Goal: Transaction & Acquisition: Purchase product/service

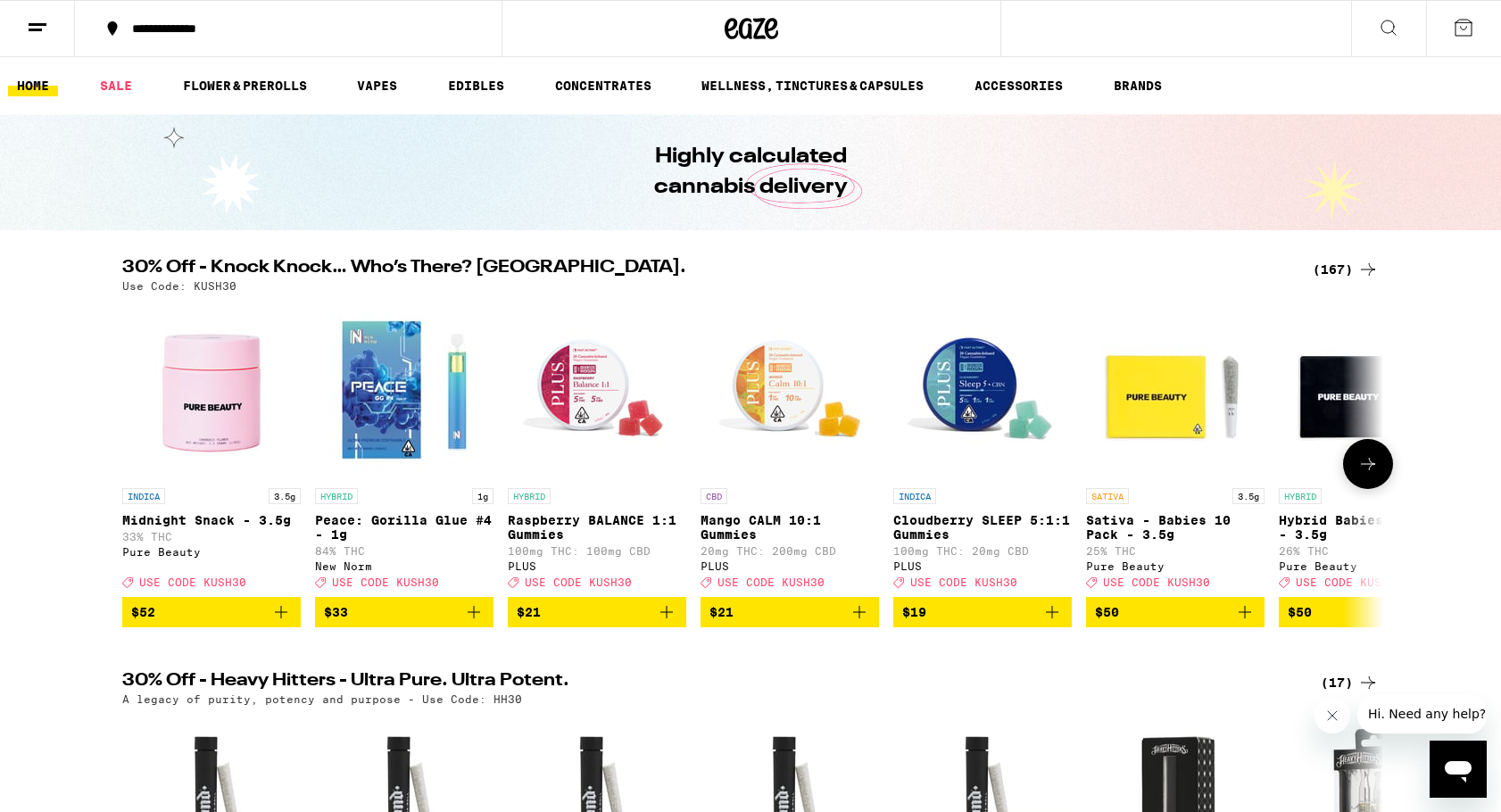
click at [1379, 476] on button at bounding box center [1367, 464] width 50 height 50
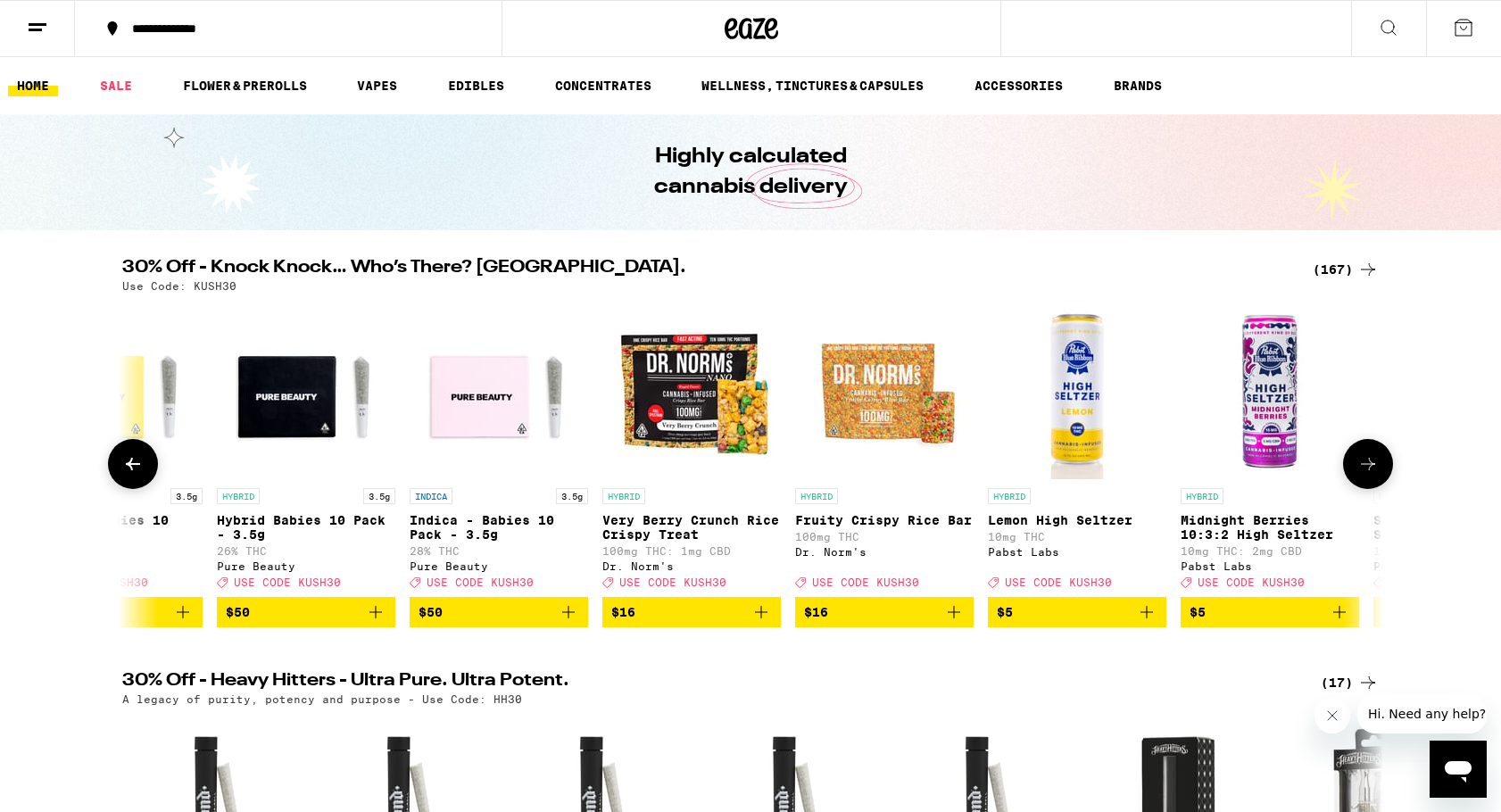
click at [1379, 476] on button at bounding box center [1367, 464] width 50 height 50
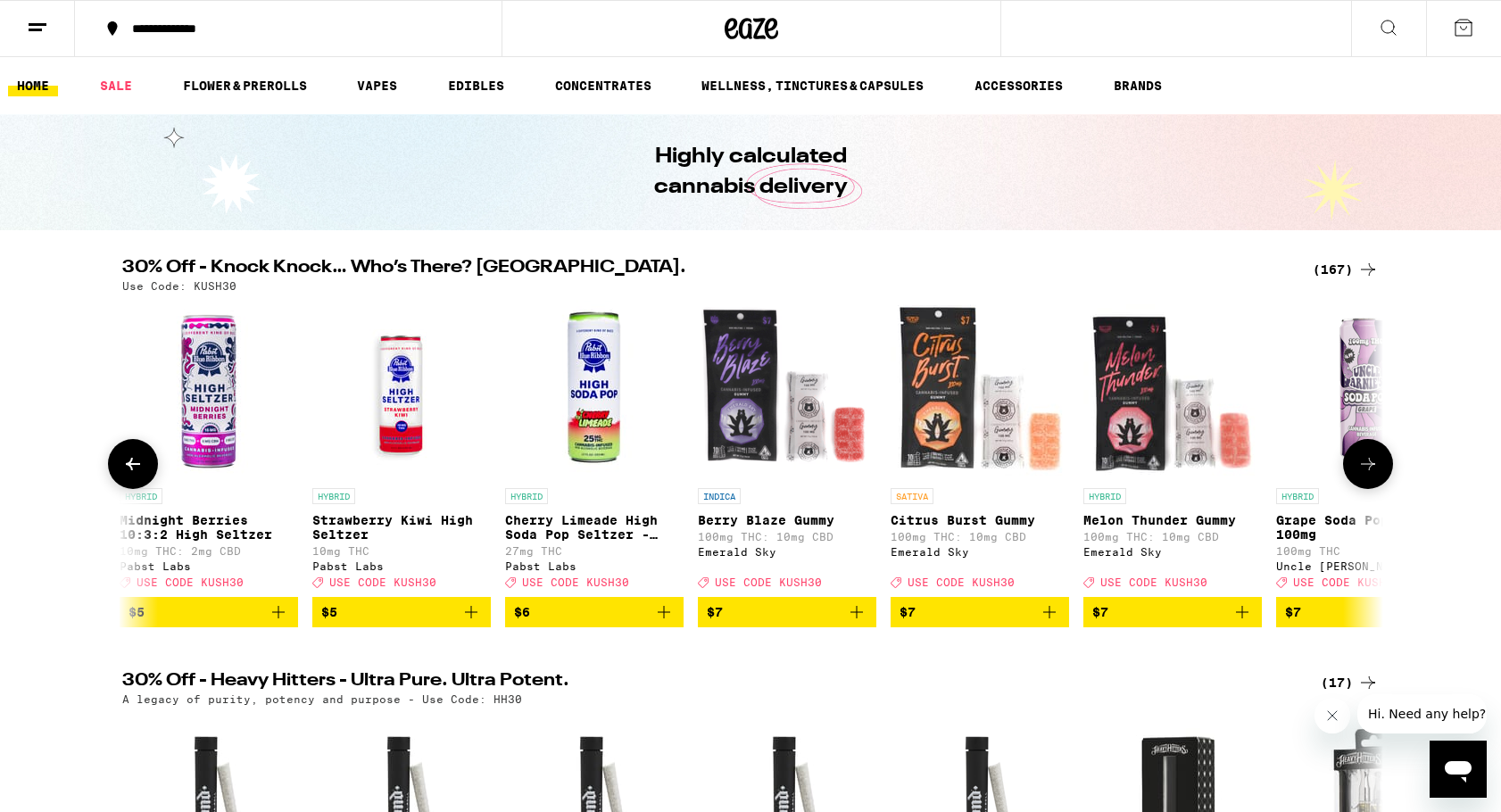
scroll to position [0, 2123]
click at [1379, 476] on button at bounding box center [1367, 464] width 50 height 50
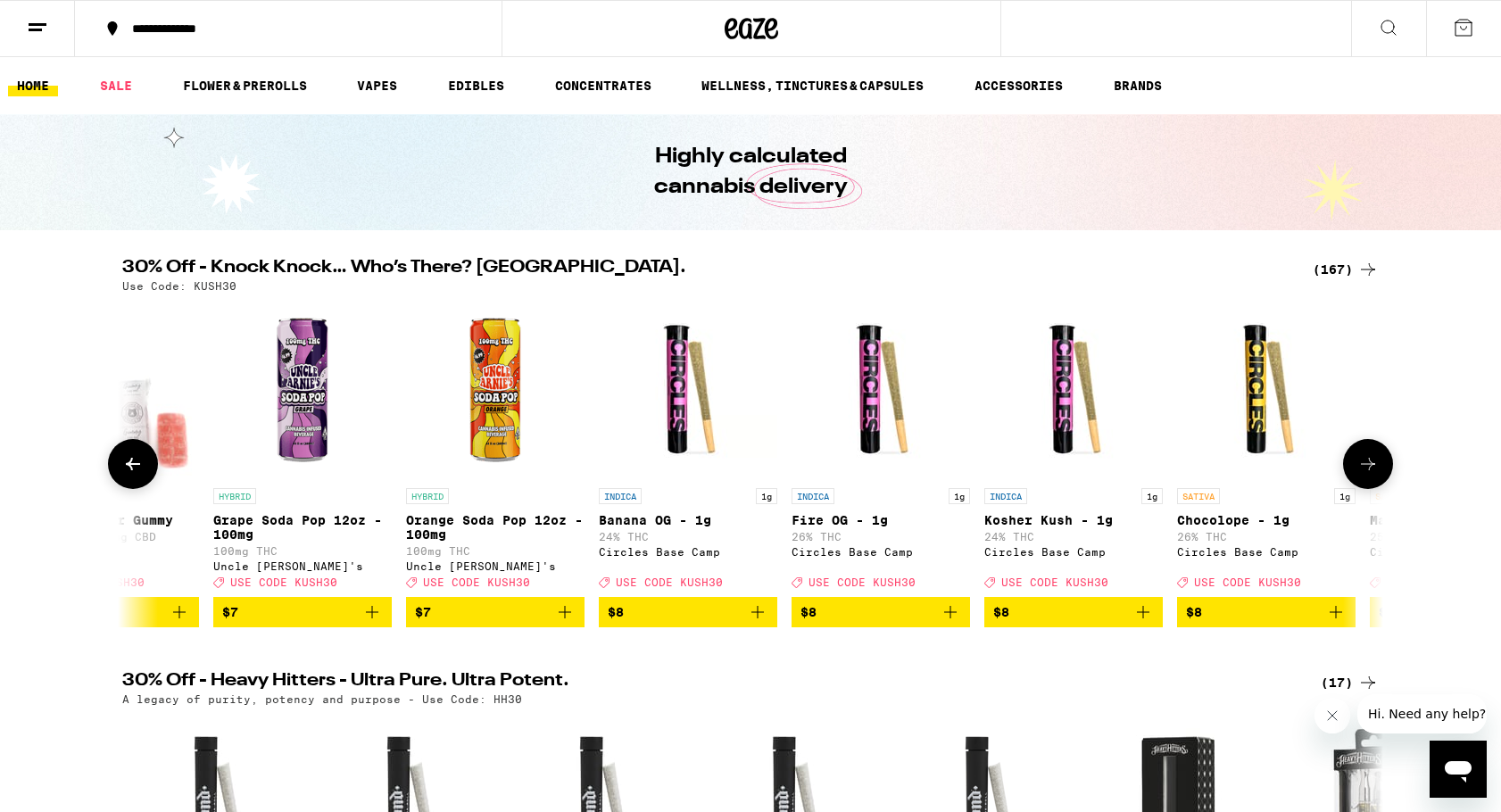
click at [1379, 476] on button at bounding box center [1367, 464] width 50 height 50
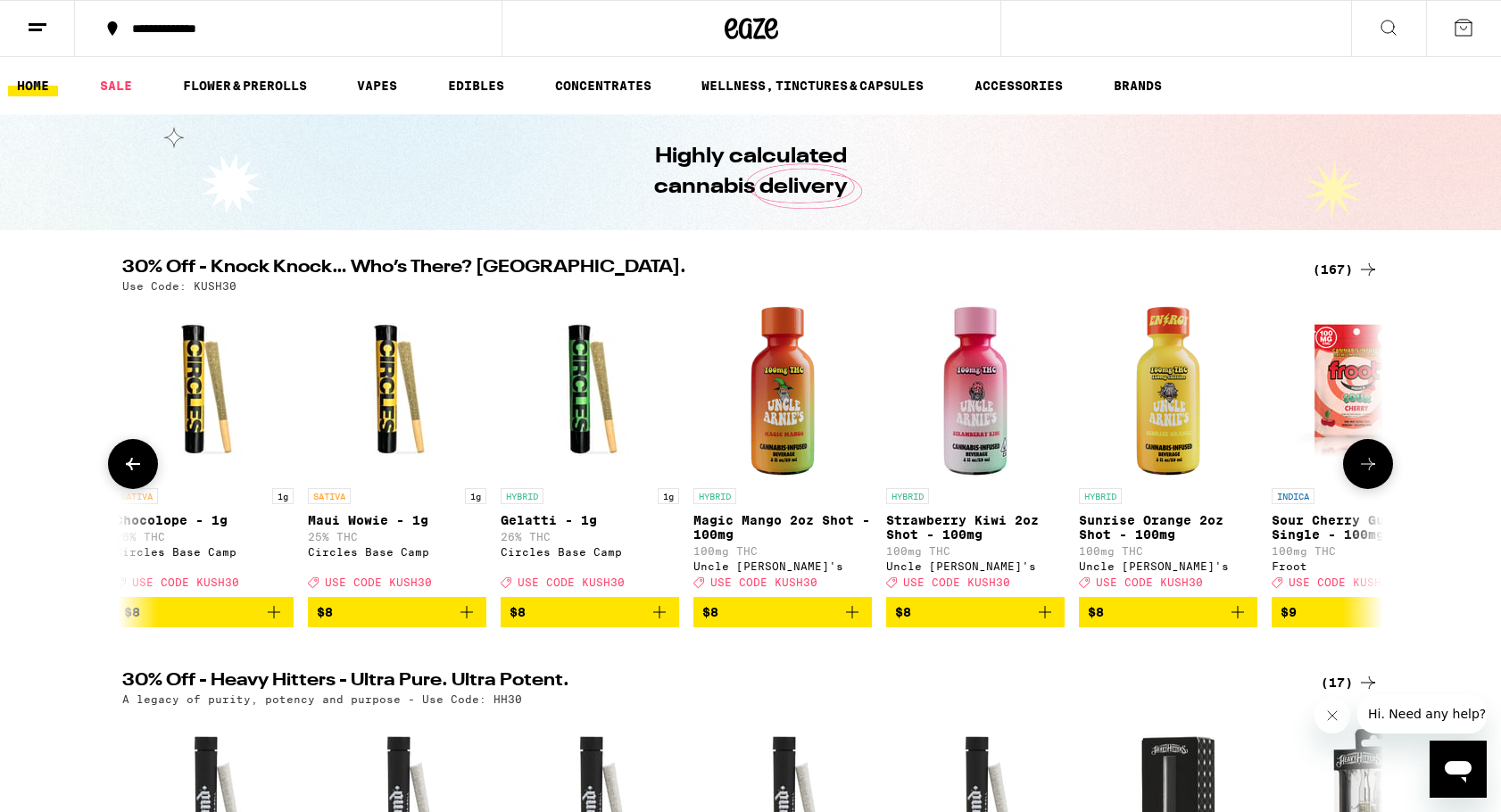
click at [1379, 476] on button at bounding box center [1367, 464] width 50 height 50
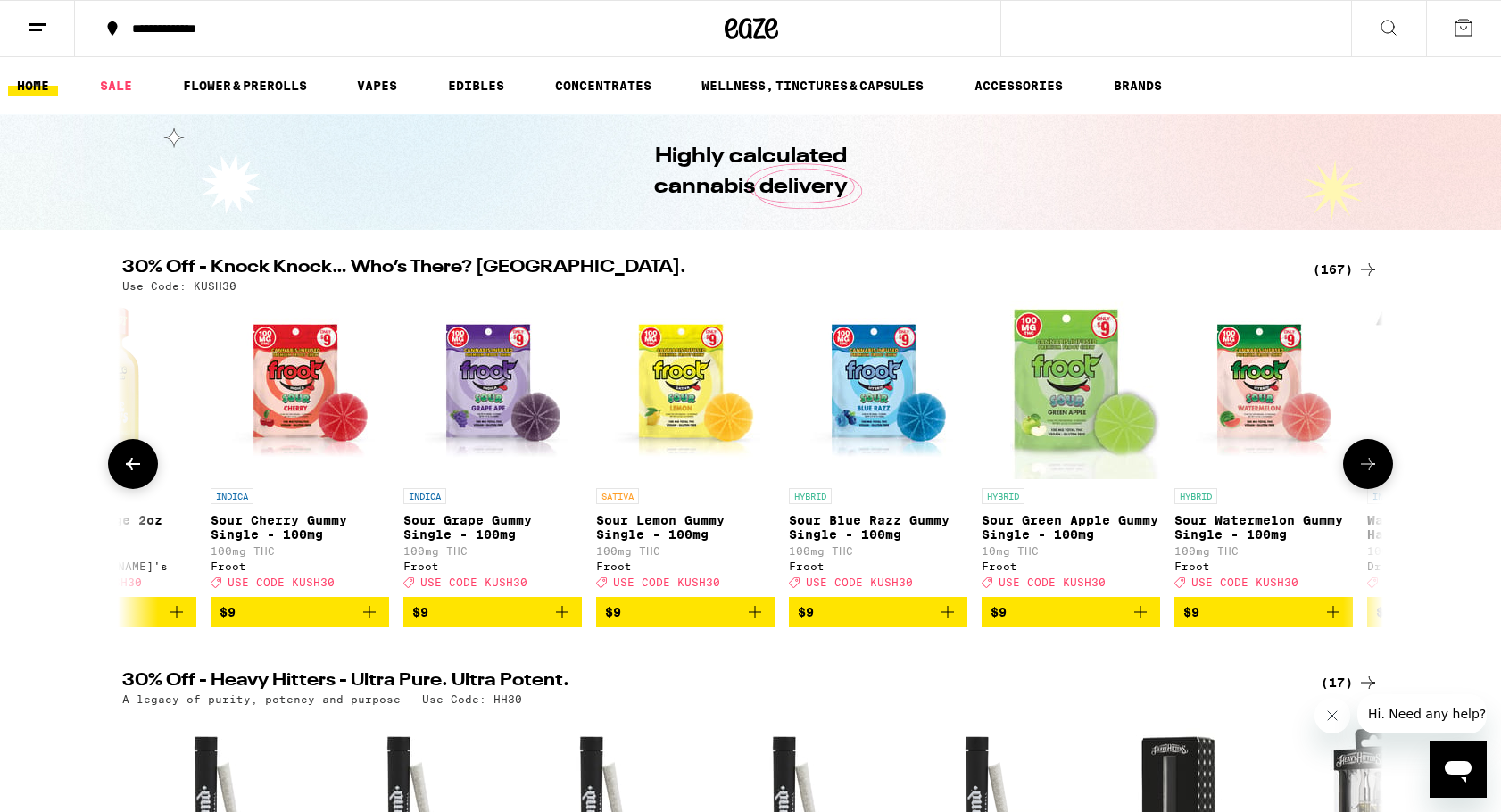
scroll to position [0, 5309]
